Goal: Task Accomplishment & Management: Manage account settings

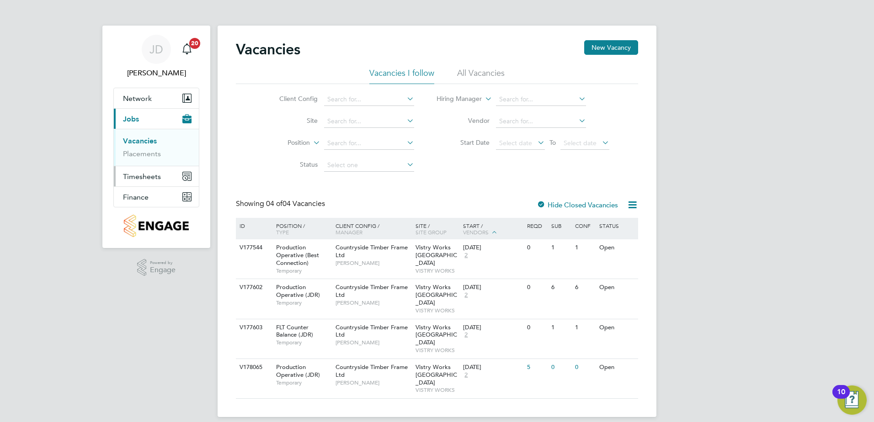
click at [158, 177] on span "Timesheets" at bounding box center [142, 176] width 38 height 9
click at [156, 161] on link "Timesheets" at bounding box center [142, 161] width 38 height 9
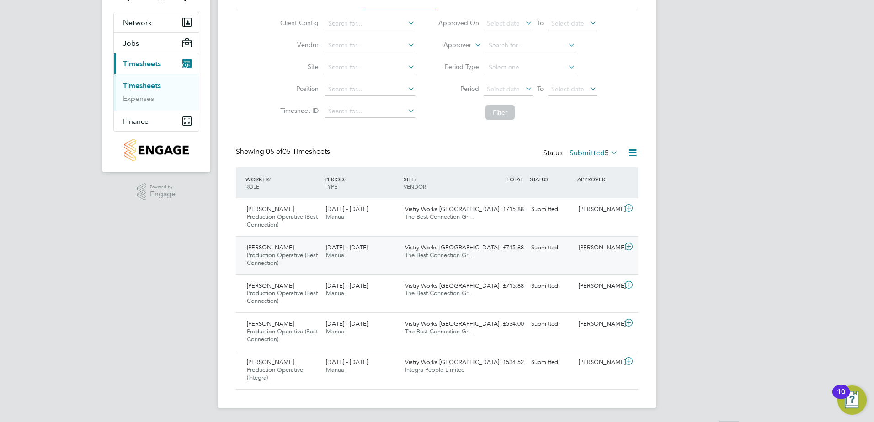
scroll to position [76, 0]
click at [502, 218] on div "Ben Rossi Production Operative (Best Connection) 4 - 10 Aug 2025 4 - 10 Aug 202…" at bounding box center [437, 217] width 402 height 38
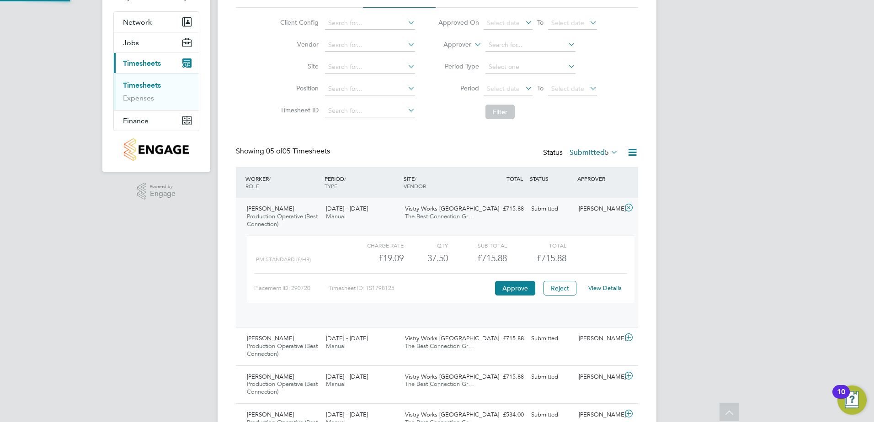
scroll to position [16, 89]
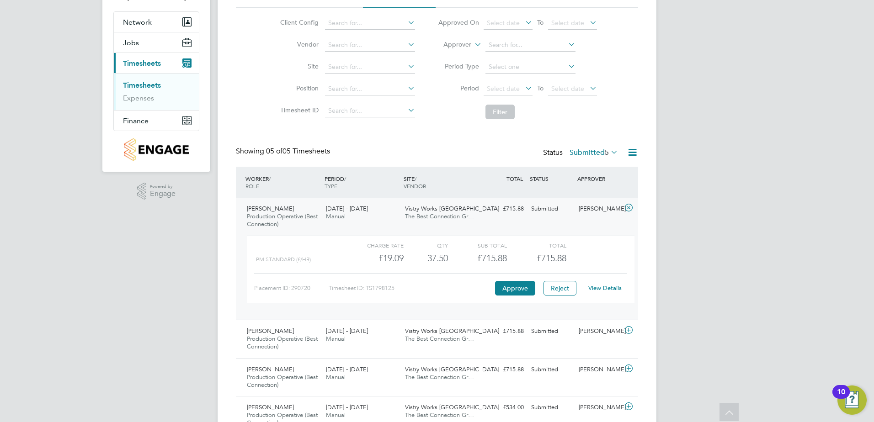
click at [612, 286] on link "View Details" at bounding box center [604, 288] width 33 height 8
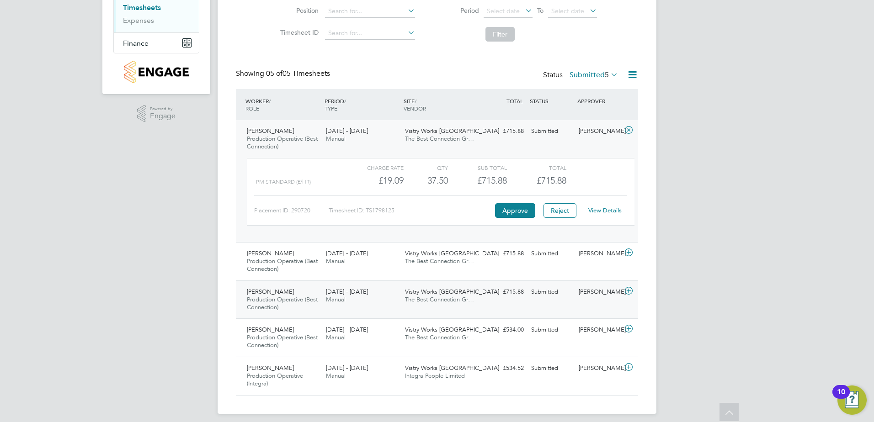
scroll to position [160, 0]
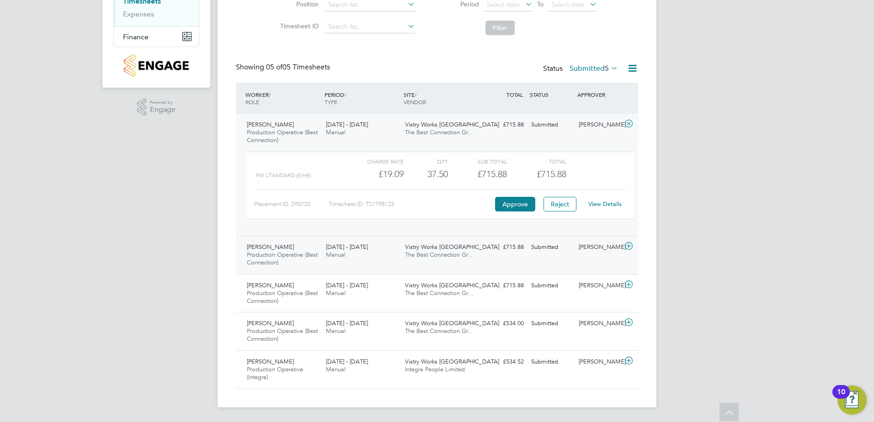
click at [486, 256] on div "Jason Brown Production Operative (Best Connection) 4 - 10 Aug 2025 4 - 10 Aug 2…" at bounding box center [437, 255] width 402 height 38
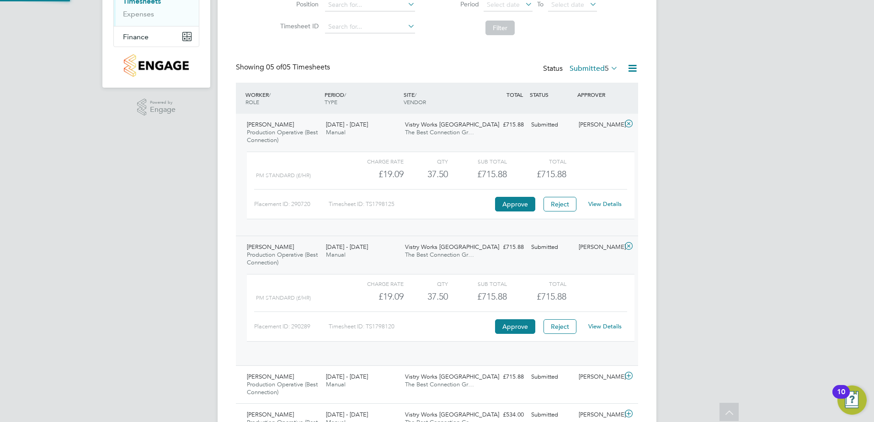
scroll to position [16, 89]
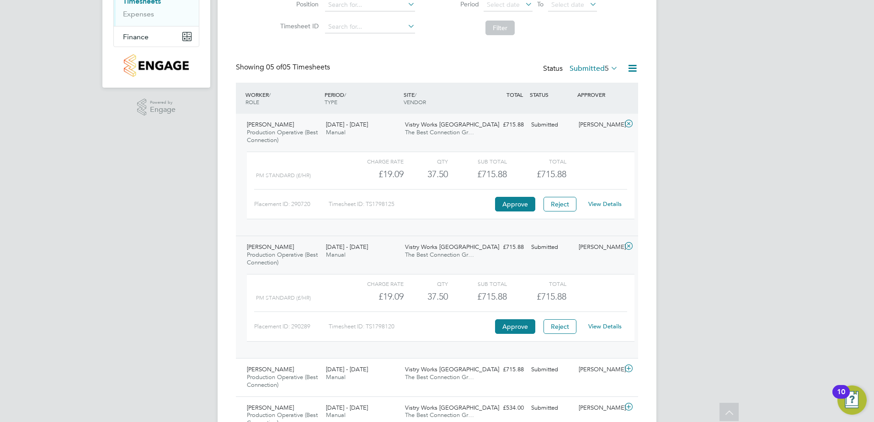
click at [604, 324] on link "View Details" at bounding box center [604, 327] width 33 height 8
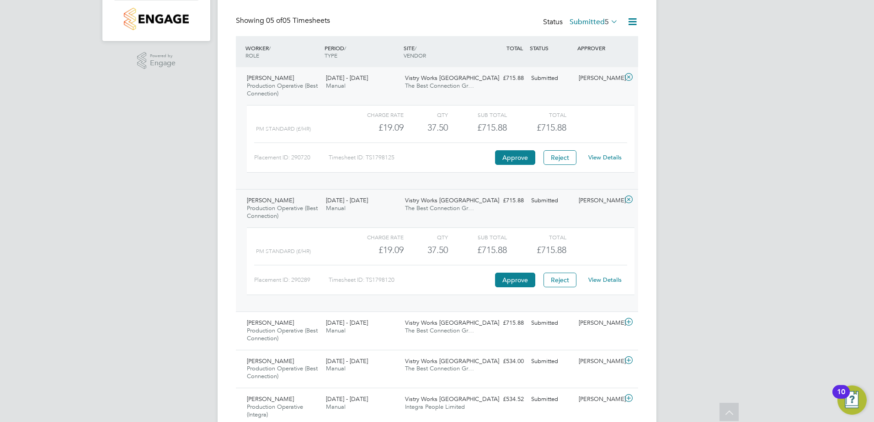
scroll to position [245, 0]
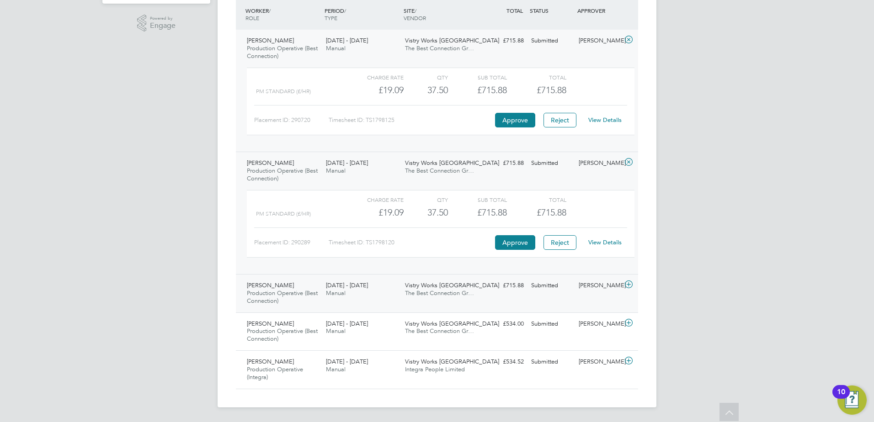
click at [481, 289] on div "£715.88 Submitted" at bounding box center [504, 285] width 48 height 15
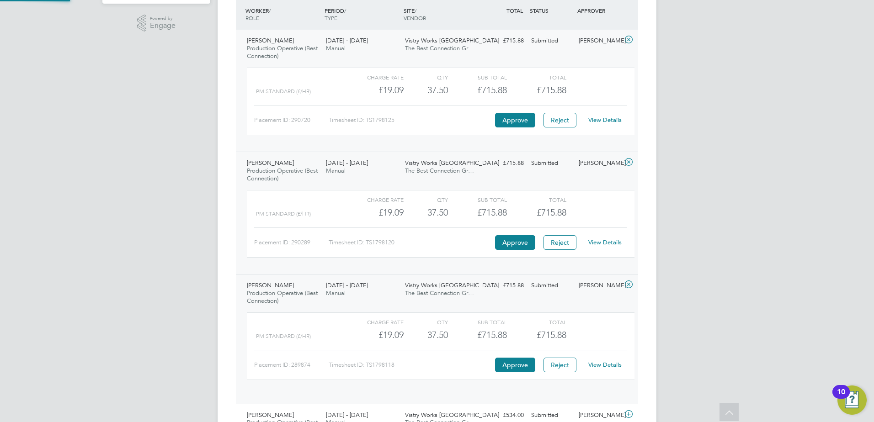
scroll to position [16, 89]
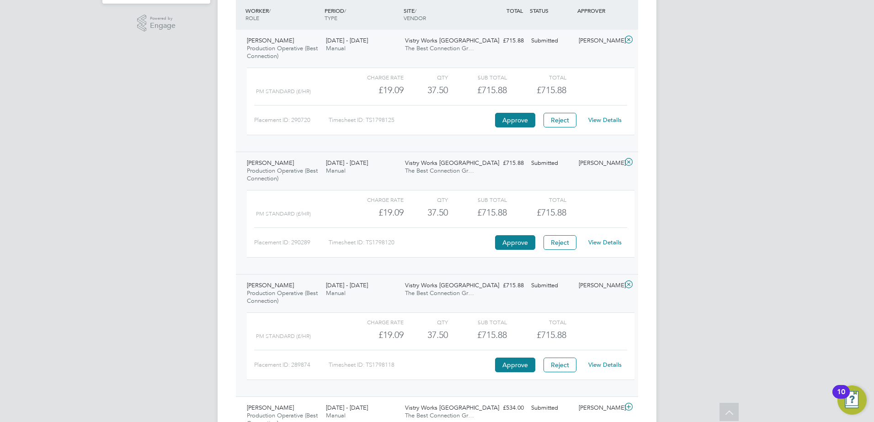
click at [602, 366] on link "View Details" at bounding box center [604, 365] width 33 height 8
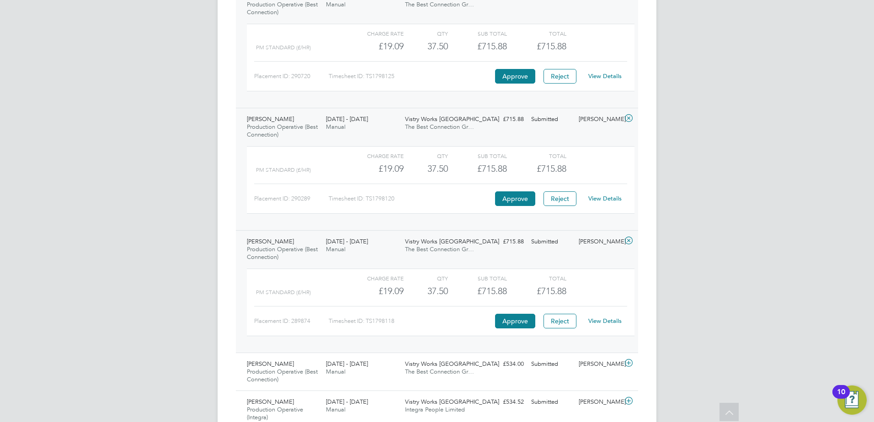
scroll to position [329, 0]
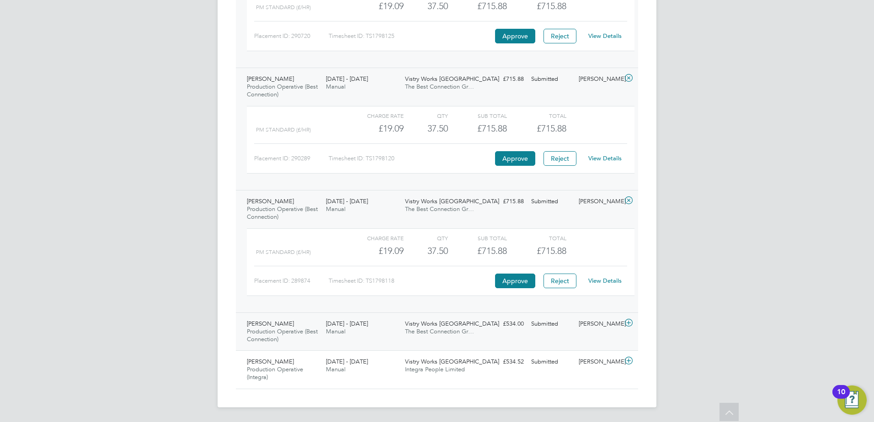
click at [486, 334] on div "Jason Huskie Production Operative (Best Connection) 4 - 10 Aug 2025 4 - 10 Aug …" at bounding box center [437, 332] width 402 height 38
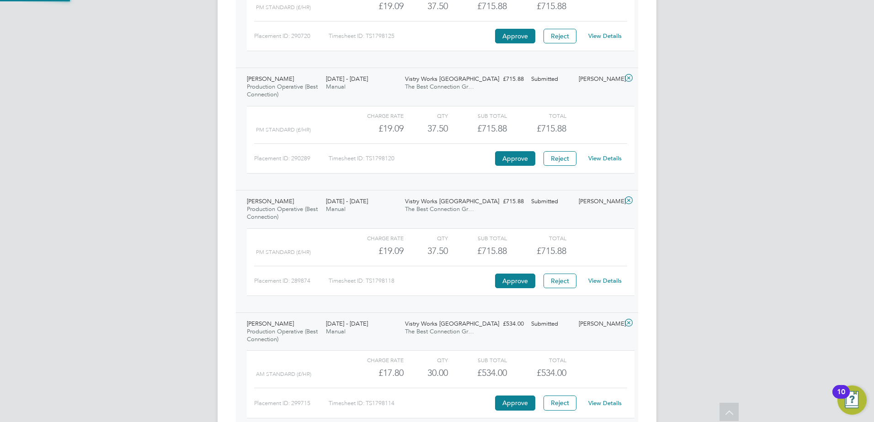
scroll to position [16, 89]
click at [607, 401] on link "View Details" at bounding box center [604, 404] width 33 height 8
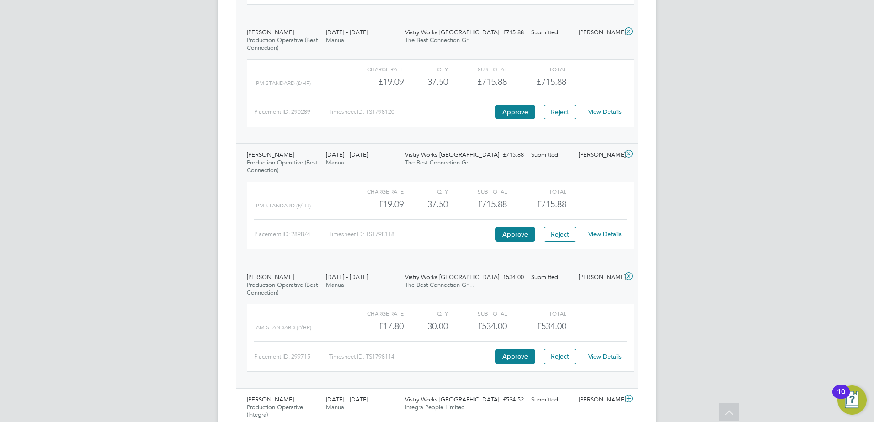
scroll to position [413, 0]
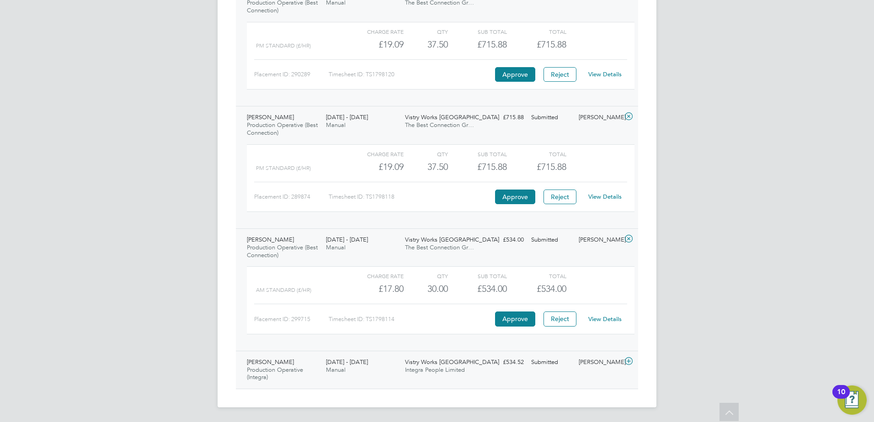
click at [501, 369] on div "£534.52 Submitted" at bounding box center [504, 362] width 48 height 15
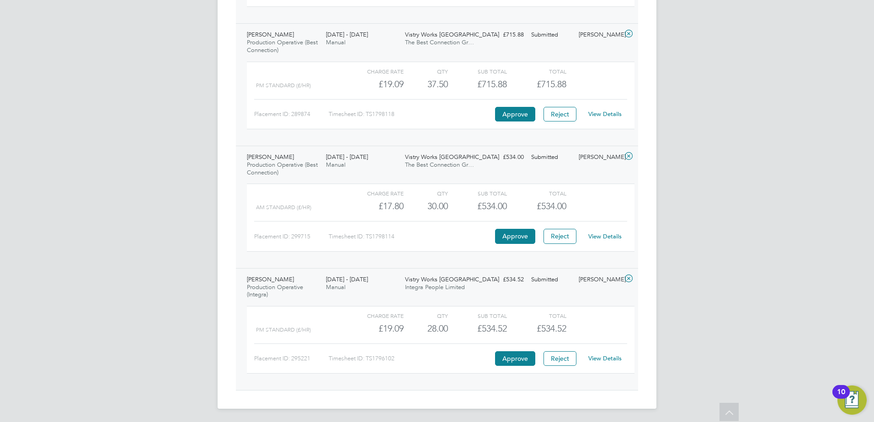
scroll to position [497, 0]
click at [607, 356] on link "View Details" at bounding box center [604, 357] width 33 height 8
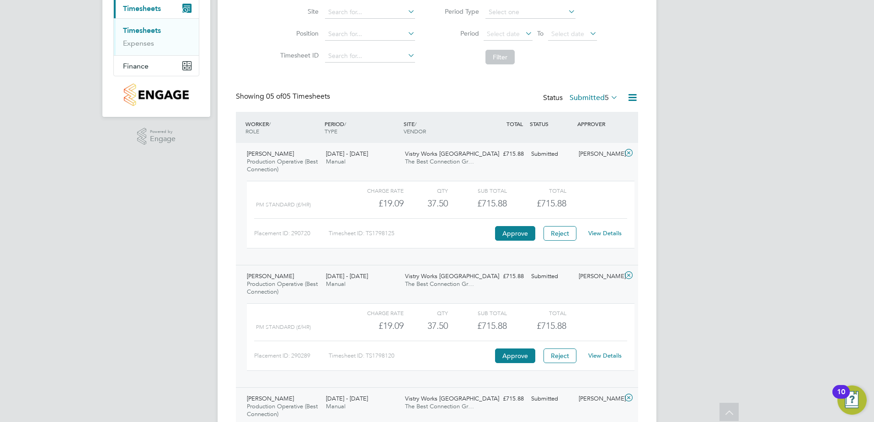
scroll to position [0, 0]
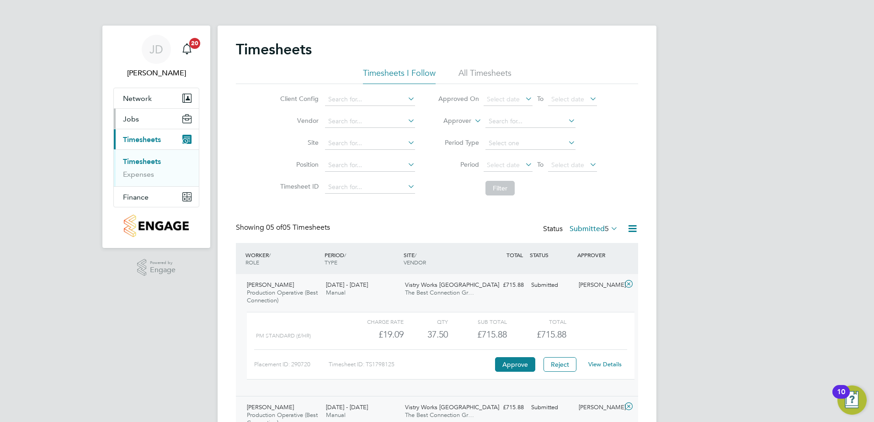
click at [148, 117] on button "Jobs" at bounding box center [156, 119] width 85 height 20
click at [147, 139] on link "Vacancies" at bounding box center [139, 141] width 32 height 9
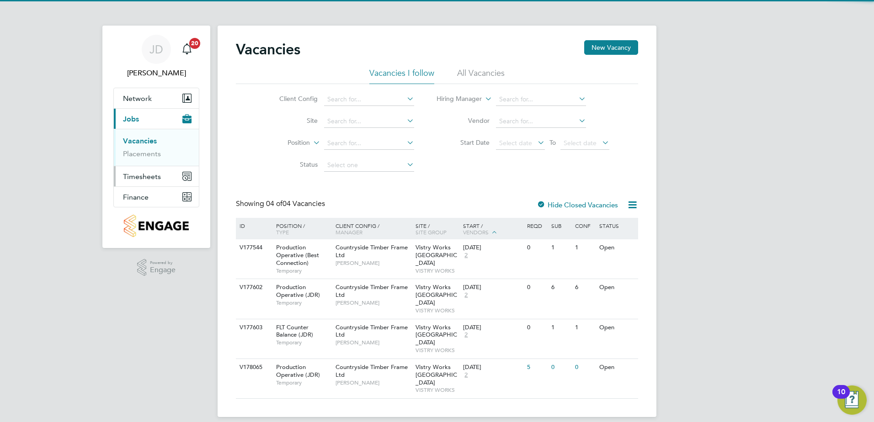
click at [153, 172] on span "Timesheets" at bounding box center [142, 176] width 38 height 9
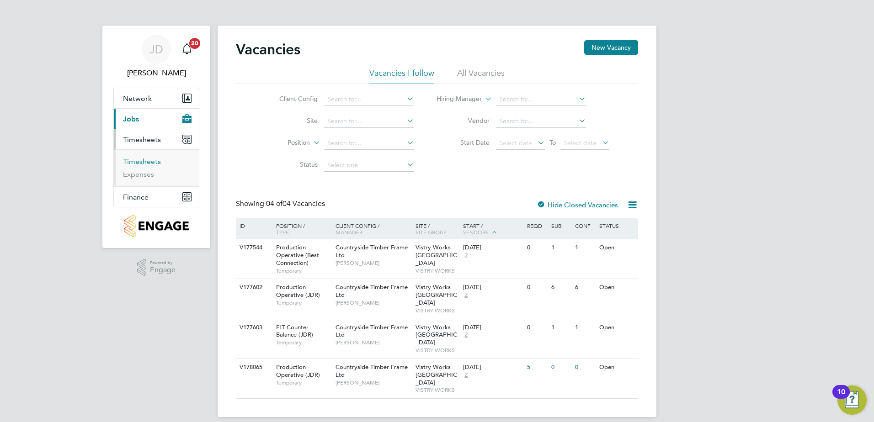
click at [154, 160] on link "Timesheets" at bounding box center [142, 161] width 38 height 9
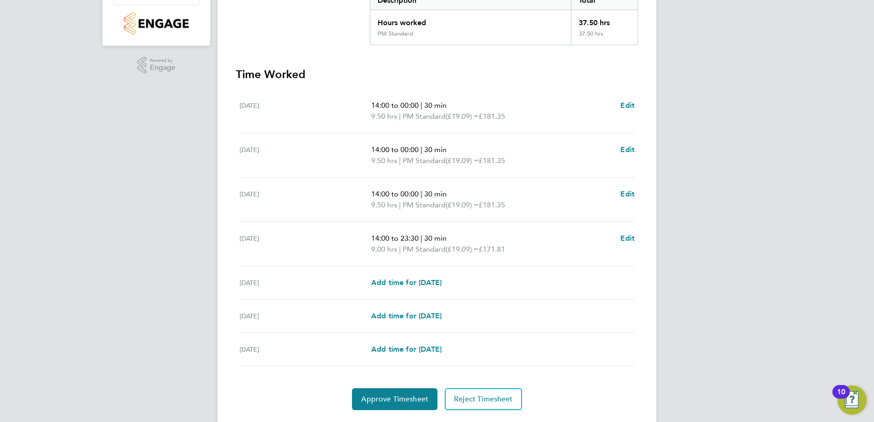
scroll to position [227, 0]
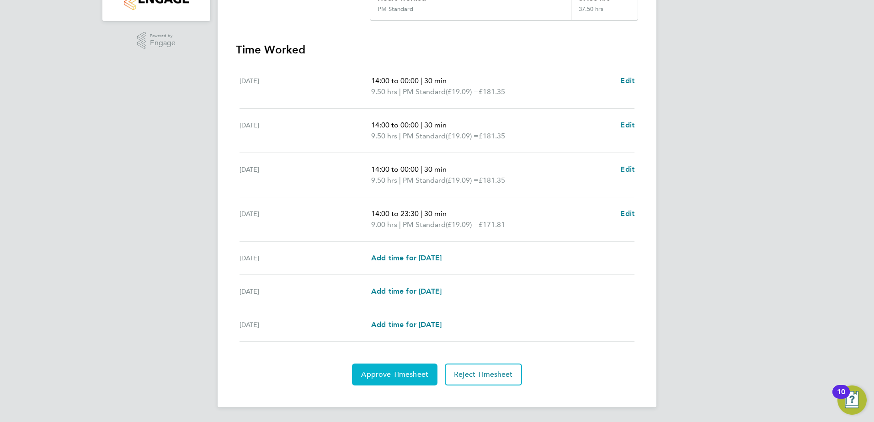
click at [401, 373] on span "Approve Timesheet" at bounding box center [394, 374] width 67 height 9
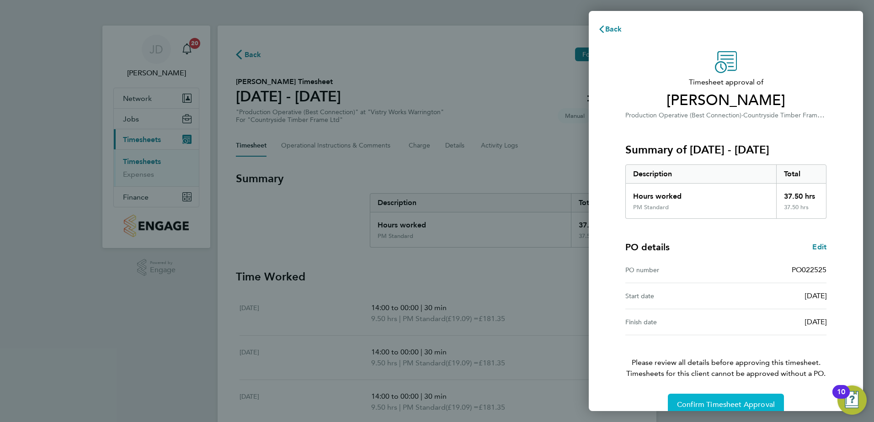
click at [746, 405] on span "Confirm Timesheet Approval" at bounding box center [726, 404] width 98 height 9
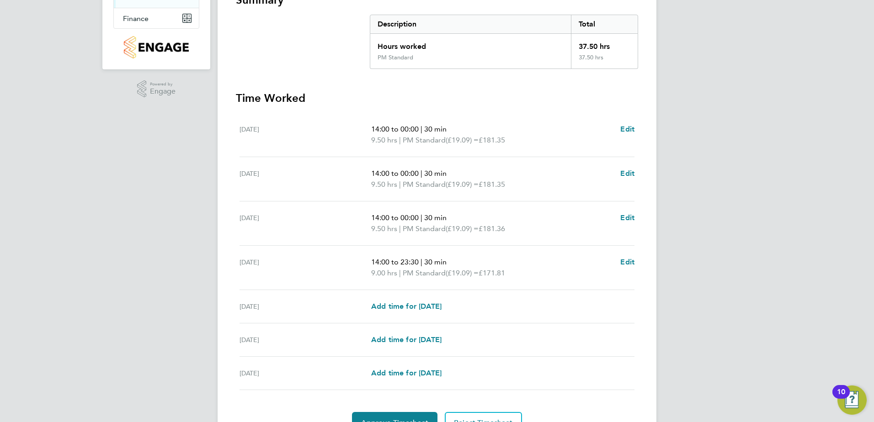
scroll to position [227, 0]
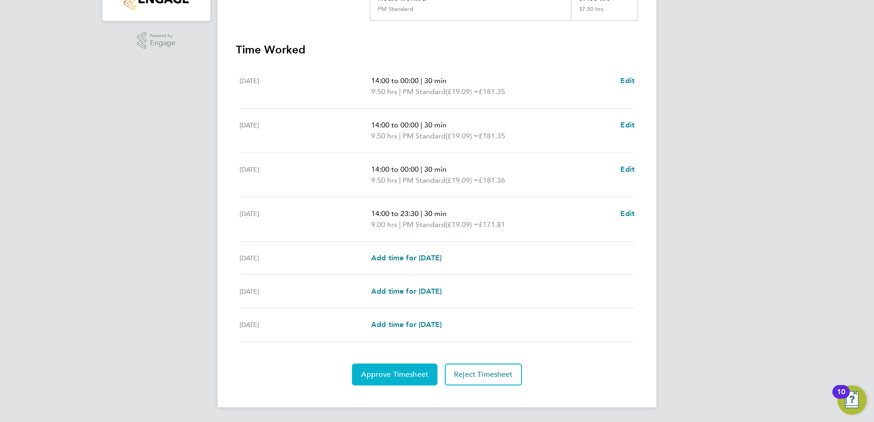
click at [395, 375] on span "Approve Timesheet" at bounding box center [394, 374] width 67 height 9
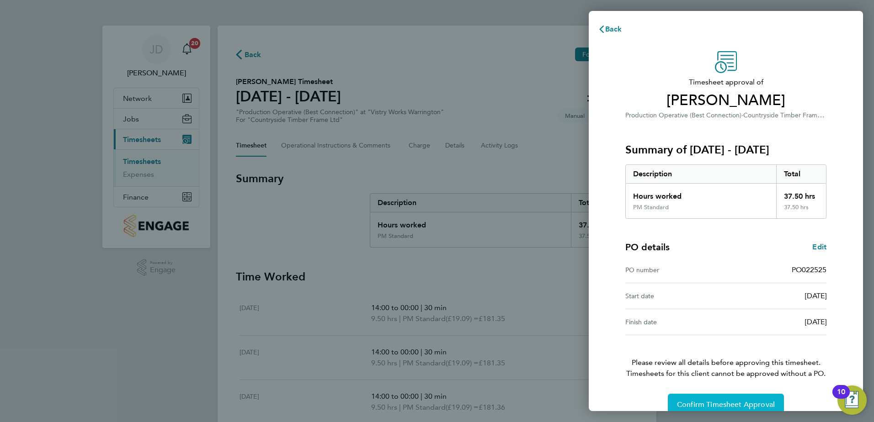
click at [731, 403] on span "Confirm Timesheet Approval" at bounding box center [726, 404] width 98 height 9
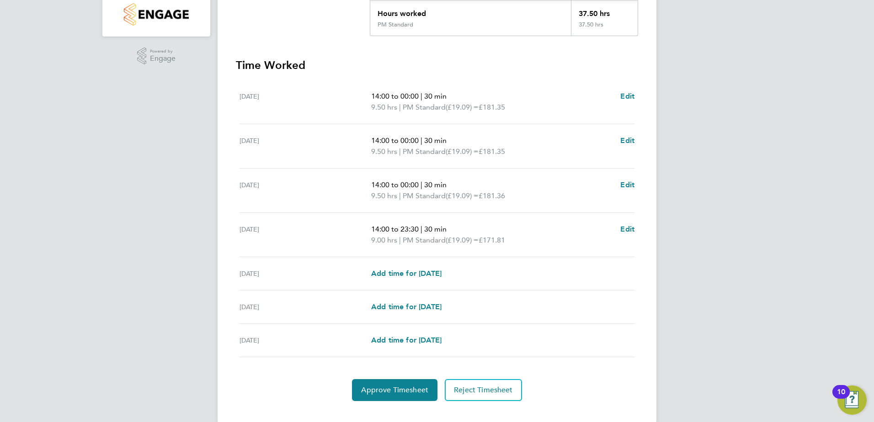
scroll to position [227, 0]
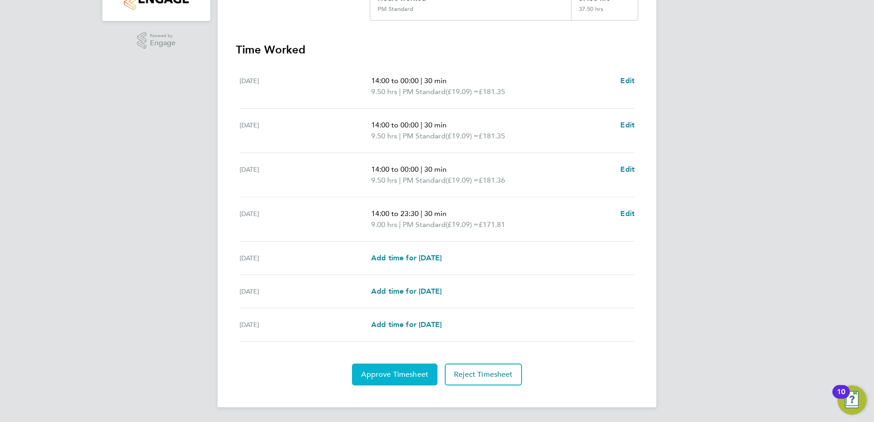
click at [410, 376] on span "Approve Timesheet" at bounding box center [394, 374] width 67 height 9
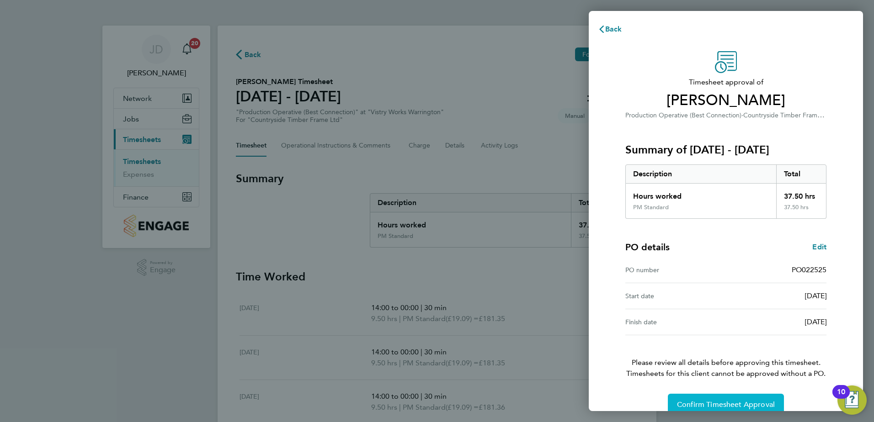
click at [728, 402] on span "Confirm Timesheet Approval" at bounding box center [726, 404] width 98 height 9
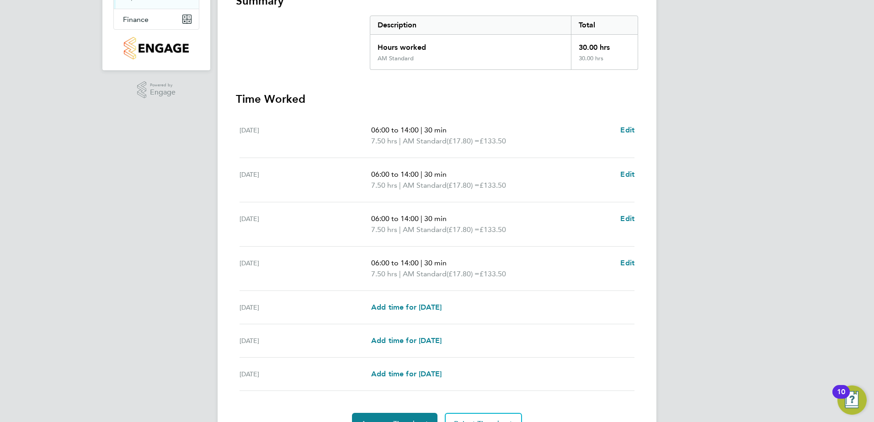
scroll to position [183, 0]
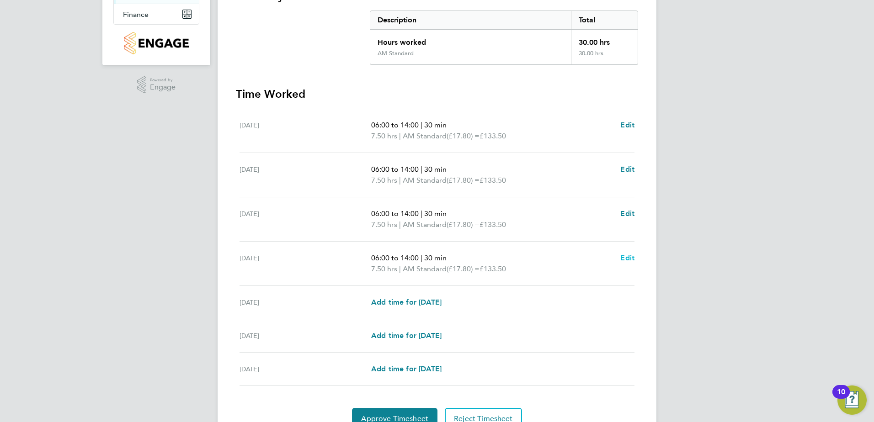
click at [629, 258] on span "Edit" at bounding box center [627, 258] width 14 height 9
select select "30"
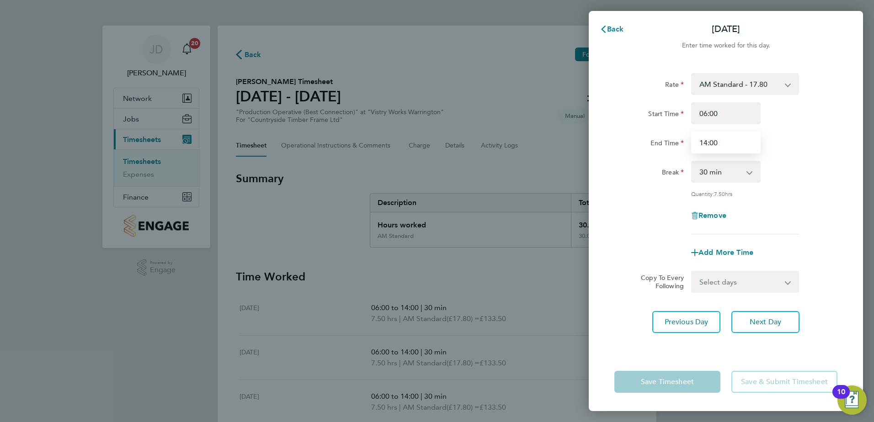
click at [725, 143] on input "14:00" at bounding box center [725, 143] width 69 height 22
type input "1"
type input "08:00"
click at [751, 172] on app-icon-cross-button at bounding box center [754, 172] width 11 height 20
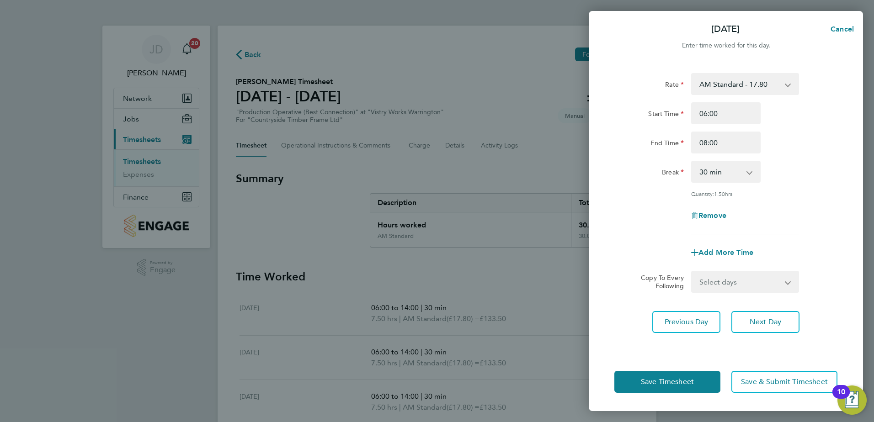
click at [751, 172] on app-icon-cross-button at bounding box center [754, 172] width 11 height 20
drag, startPoint x: 756, startPoint y: 170, endPoint x: 727, endPoint y: 170, distance: 29.7
click at [753, 170] on app-icon-cross-button at bounding box center [754, 172] width 11 height 20
click at [719, 170] on select "0 min 15 min 30 min 45 min 60 min 75 min 90 min" at bounding box center [720, 172] width 57 height 20
select select "0"
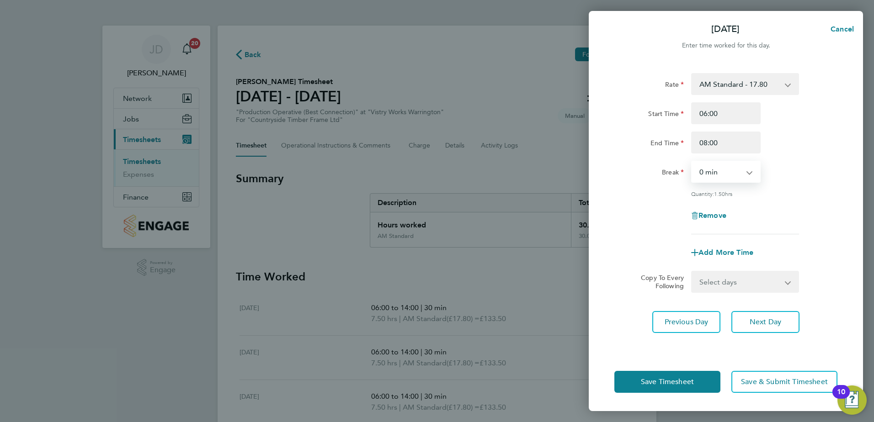
click at [692, 162] on select "0 min 15 min 30 min 45 min 60 min 75 min 90 min" at bounding box center [720, 172] width 57 height 20
click at [680, 383] on span "Save Timesheet" at bounding box center [667, 382] width 53 height 9
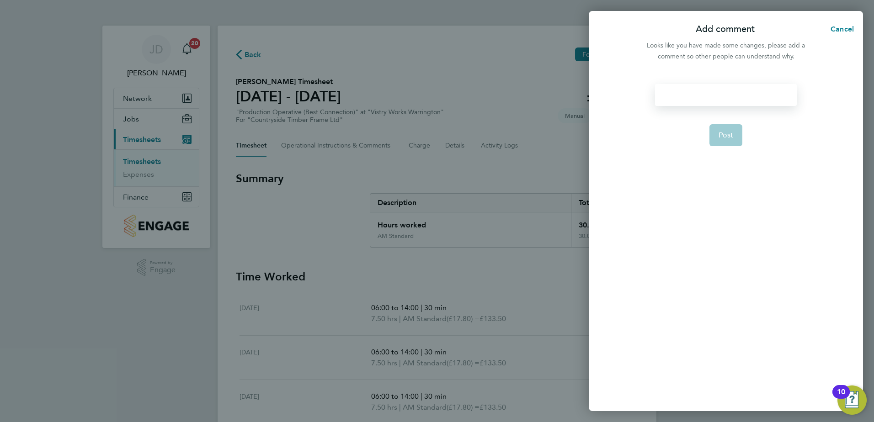
click at [691, 97] on div at bounding box center [725, 95] width 141 height 22
click at [666, 105] on div "Jason left at 8am on Thursday claimimg he had a family emergencu" at bounding box center [725, 100] width 141 height 33
click at [734, 144] on button "Post" at bounding box center [725, 146] width 33 height 22
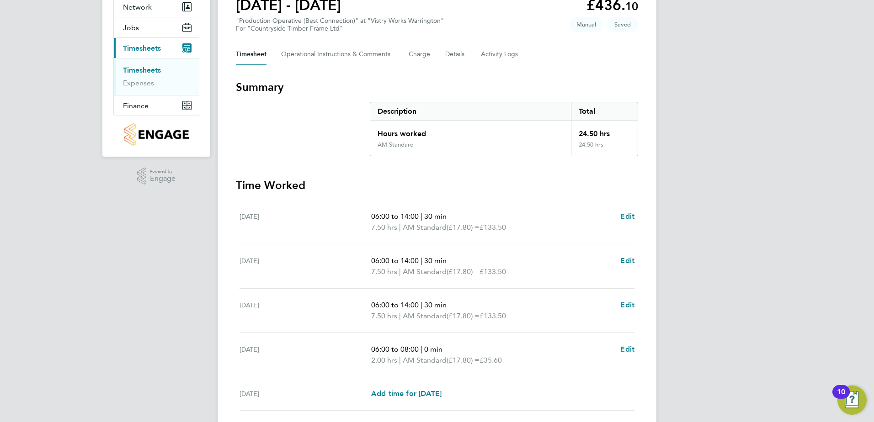
scroll to position [227, 0]
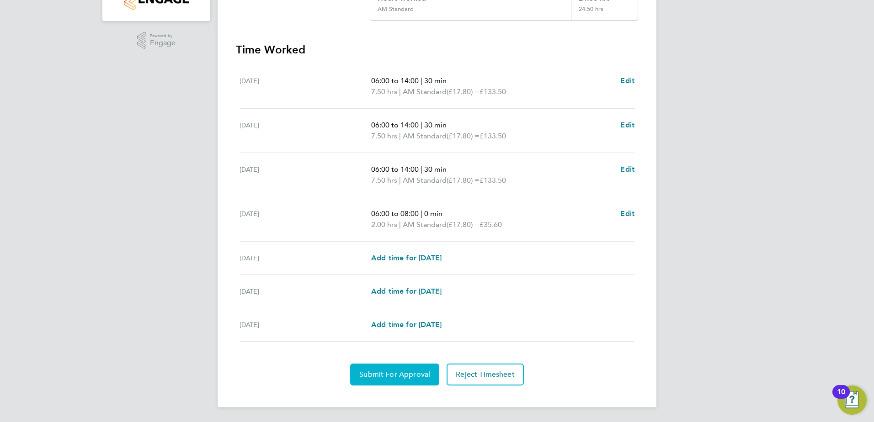
click at [394, 375] on span "Submit For Approval" at bounding box center [394, 374] width 71 height 9
click at [398, 377] on span "Approve Timesheet" at bounding box center [394, 374] width 67 height 9
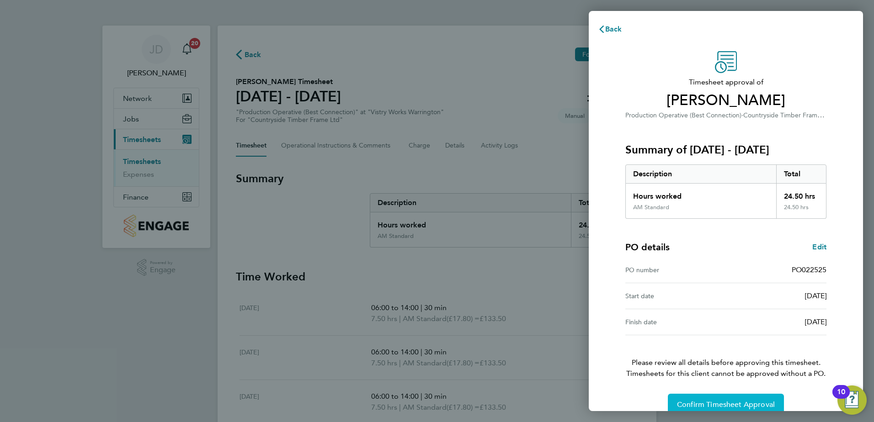
click at [733, 402] on span "Confirm Timesheet Approval" at bounding box center [726, 404] width 98 height 9
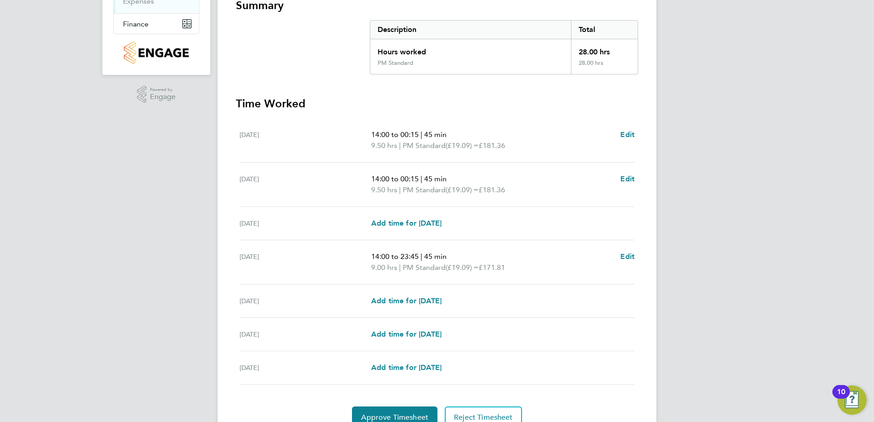
scroll to position [216, 0]
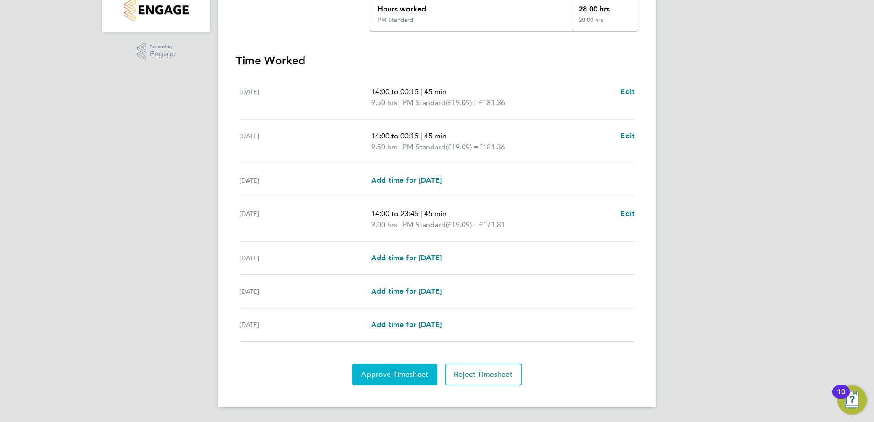
click at [393, 377] on span "Approve Timesheet" at bounding box center [394, 374] width 67 height 9
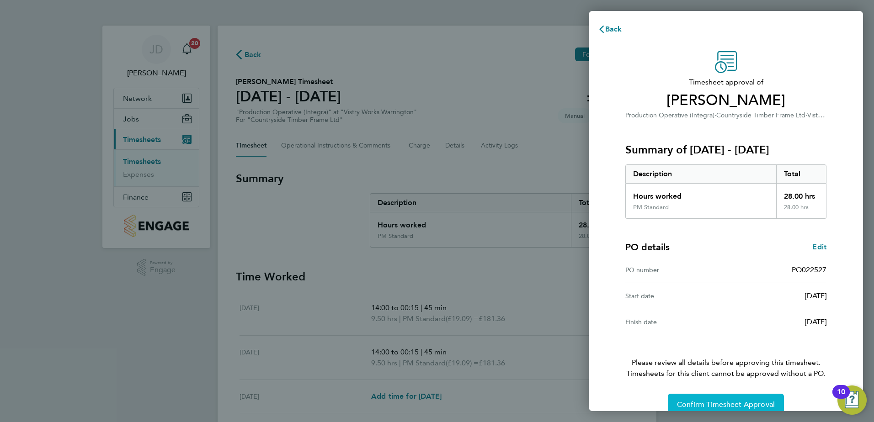
click at [738, 405] on span "Confirm Timesheet Approval" at bounding box center [726, 404] width 98 height 9
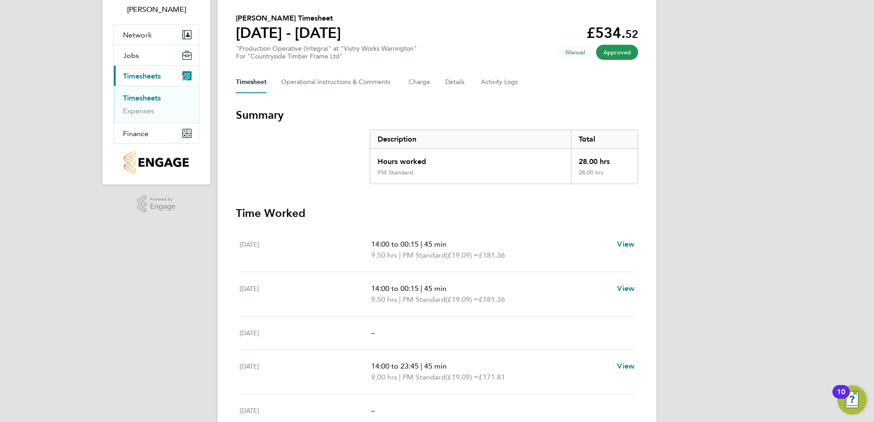
scroll to position [216, 0]
